Goal: Check status: Check status

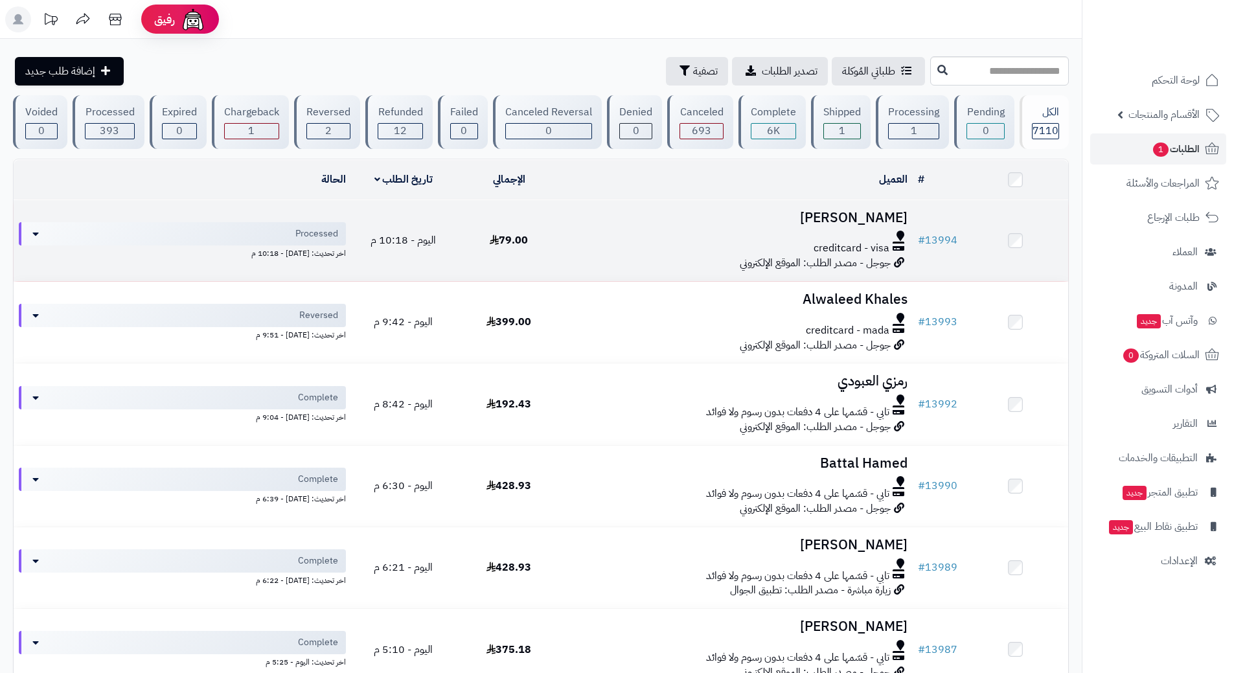
click at [569, 233] on div at bounding box center [737, 236] width 341 height 10
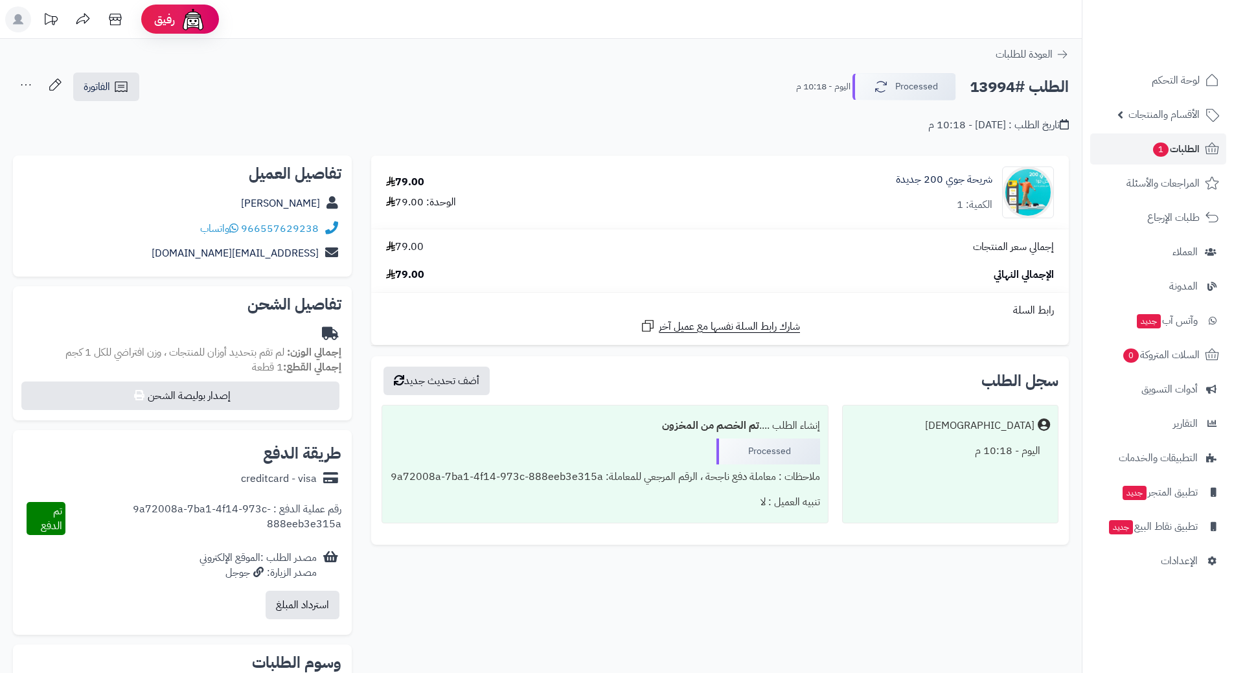
click at [989, 90] on h2 "الطلب #13994" at bounding box center [1019, 87] width 99 height 27
copy div "الطلب #13994 Processed"
click at [236, 228] on icon at bounding box center [233, 228] width 9 height 10
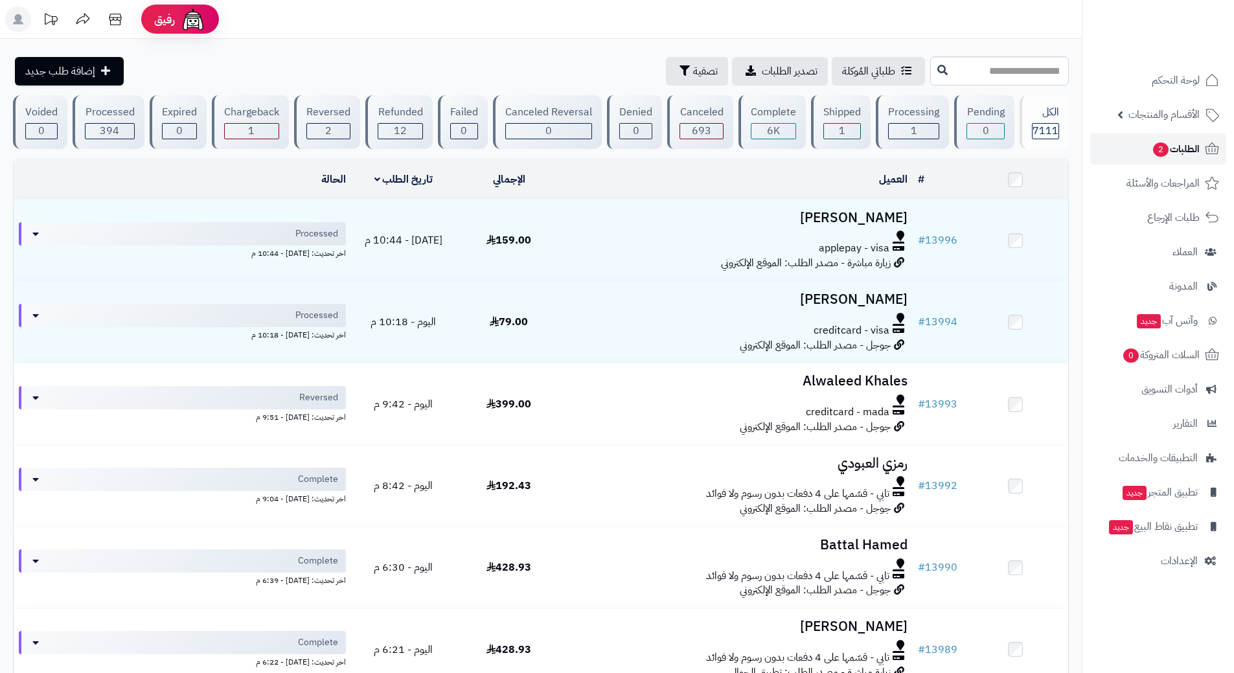
click at [1125, 154] on link "الطلبات 2" at bounding box center [1158, 148] width 136 height 31
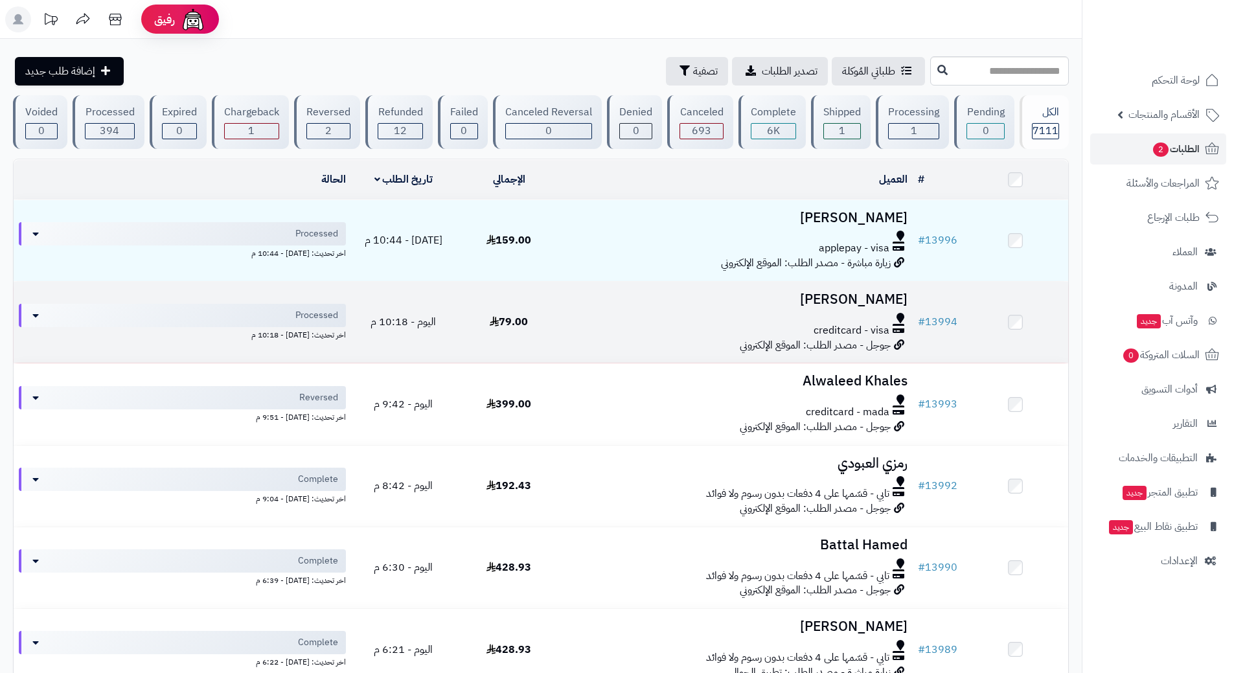
click at [585, 317] on div at bounding box center [737, 318] width 341 height 10
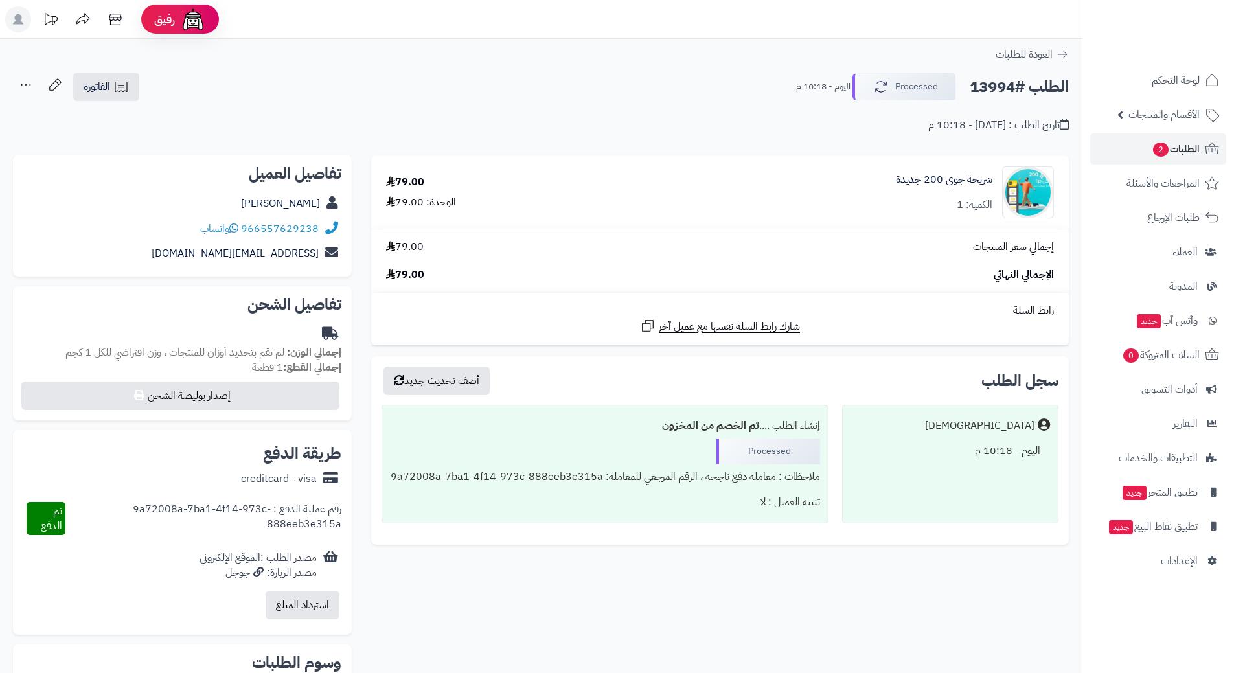
click at [1013, 87] on h2 "الطلب #13994" at bounding box center [1019, 87] width 99 height 27
copy div "الطلب #13994 Processed"
click at [238, 229] on icon at bounding box center [233, 228] width 9 height 10
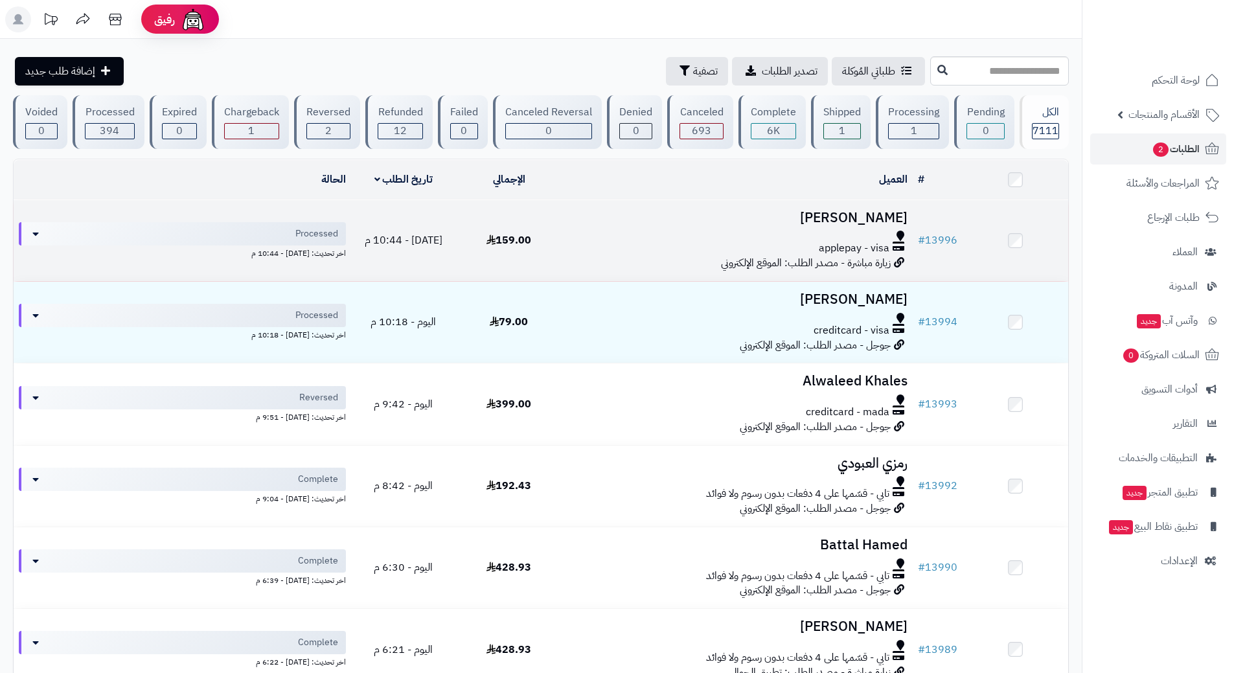
click at [584, 228] on td "[PERSON_NAME] applepay - visa زيارة مباشرة - مصدر الطلب: الموقع الإلكتروني" at bounding box center [737, 240] width 351 height 81
click at [584, 228] on td "Ali Sahli applepay - visa زيارة مباشرة - مصدر الطلب: الموقع الإلكتروني" at bounding box center [737, 240] width 351 height 81
click at [937, 235] on link "# 13996" at bounding box center [938, 241] width 40 height 16
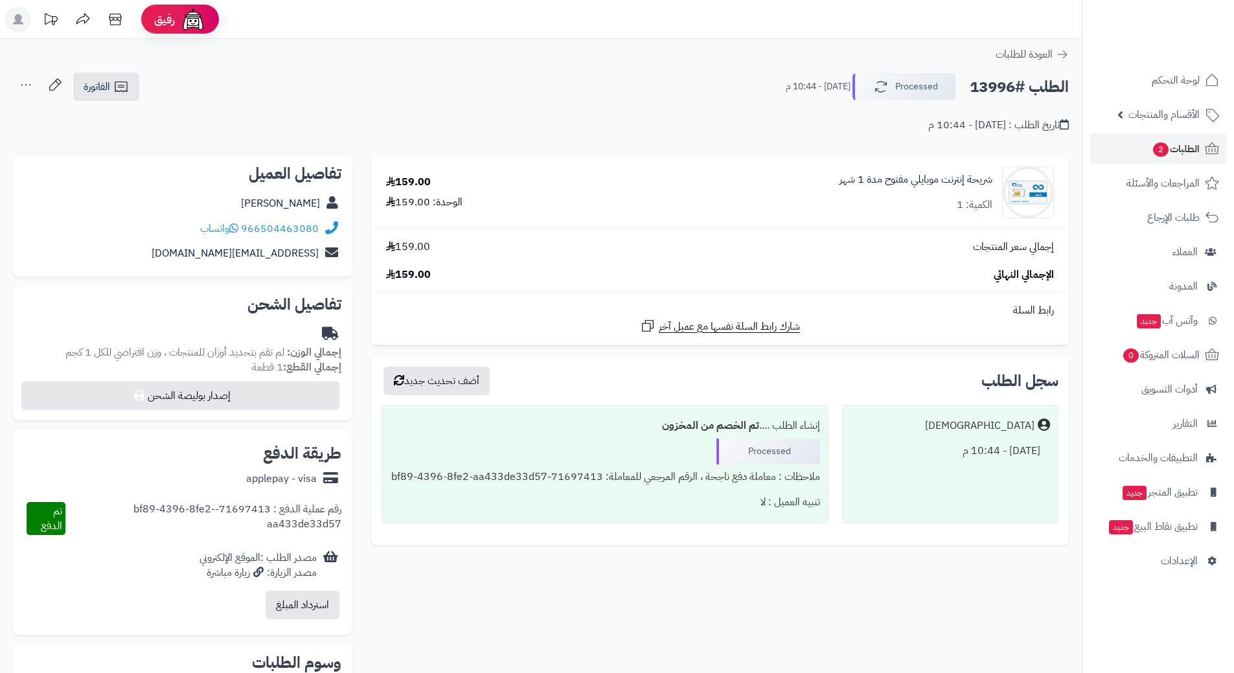
click at [1016, 89] on h2 "الطلب #13996" at bounding box center [1019, 87] width 99 height 27
copy div "الطلب #13996 Processed"
click at [235, 229] on icon at bounding box center [233, 228] width 9 height 10
